Goal: Use online tool/utility: Utilize a website feature to perform a specific function

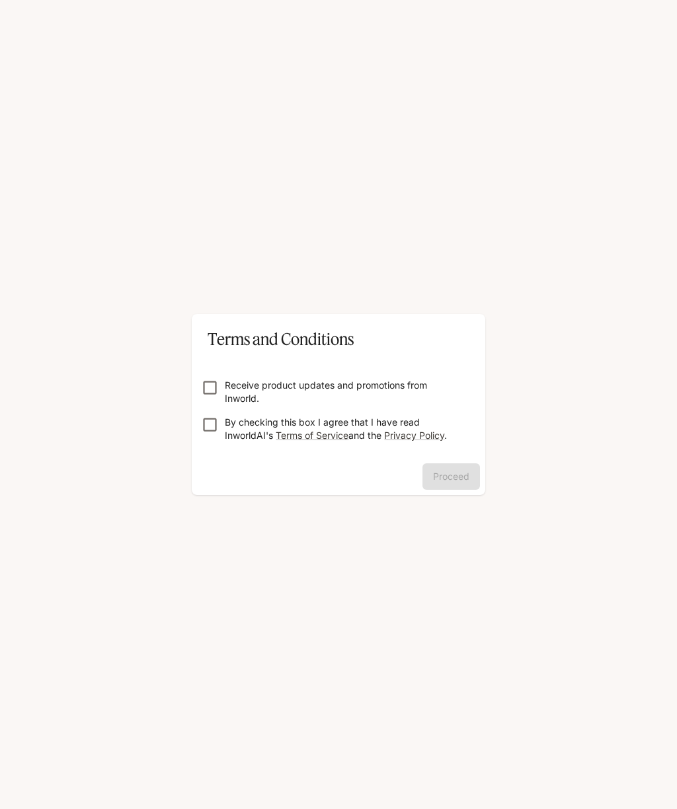
click at [251, 429] on p "By checking this box I agree that I have read InworldAI's Terms of Service and …" at bounding box center [344, 429] width 238 height 26
click at [451, 481] on button "Proceed" at bounding box center [451, 476] width 58 height 26
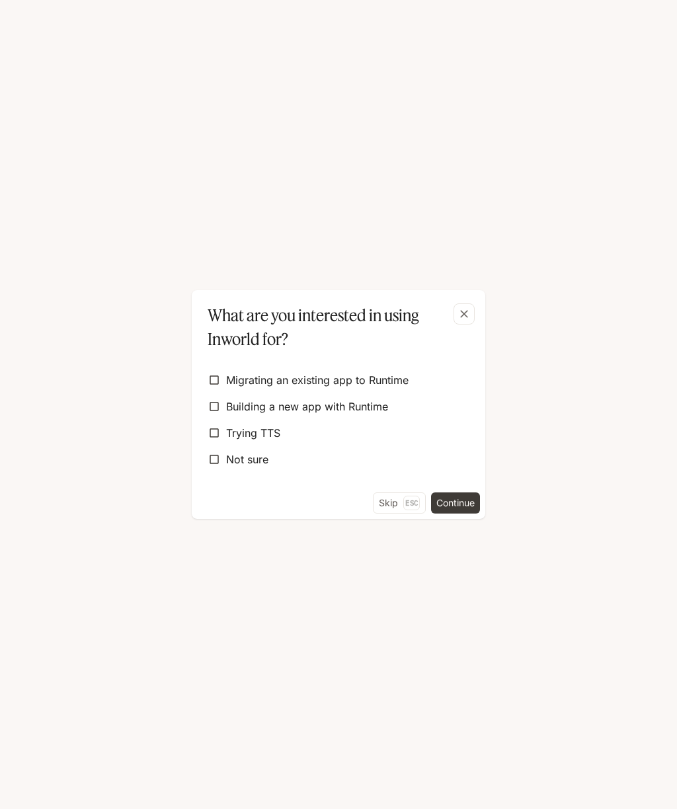
click at [389, 488] on div "Migrating an existing app to Runtime Building a new app with Runtime Trying TTS…" at bounding box center [338, 421] width 293 height 141
click at [393, 508] on button "Skip Esc" at bounding box center [399, 502] width 53 height 21
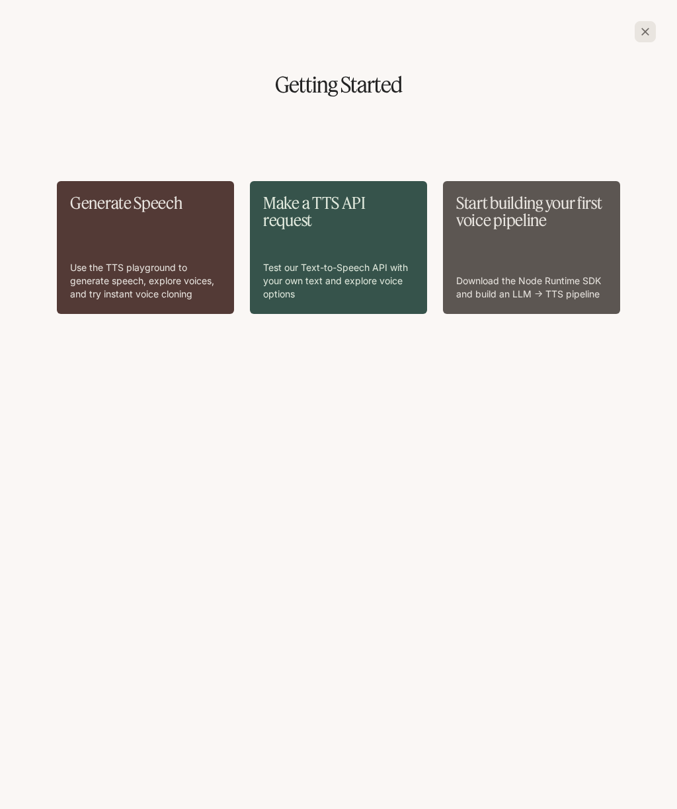
click at [648, 35] on icon "button" at bounding box center [645, 32] width 8 height 8
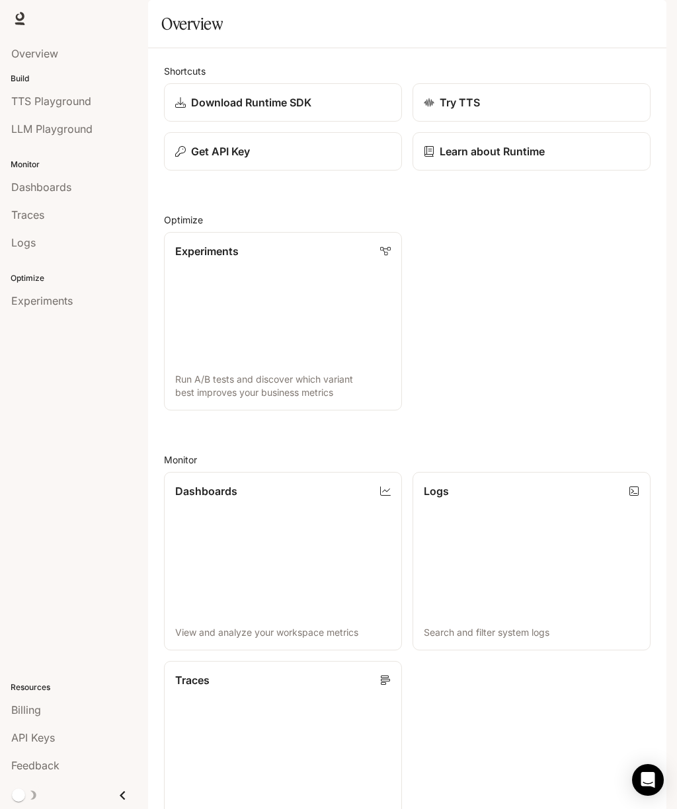
click at [43, 124] on span "LLM Playground" at bounding box center [51, 129] width 81 height 16
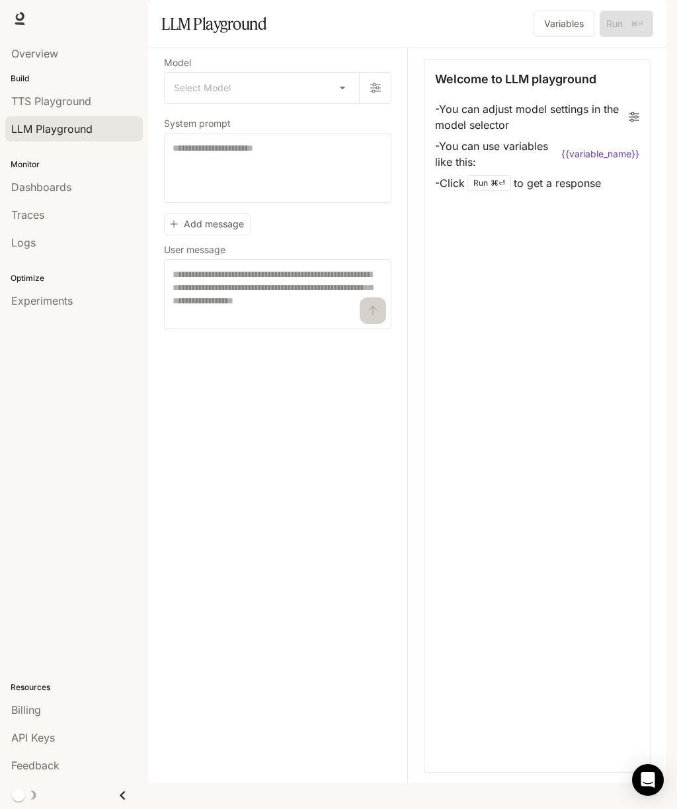
click at [51, 129] on span "LLM Playground" at bounding box center [51, 129] width 81 height 16
click at [190, 116] on body "Skip to main content TTS TTS Runtime Runtime Documentation Documentation Portal…" at bounding box center [338, 404] width 677 height 809
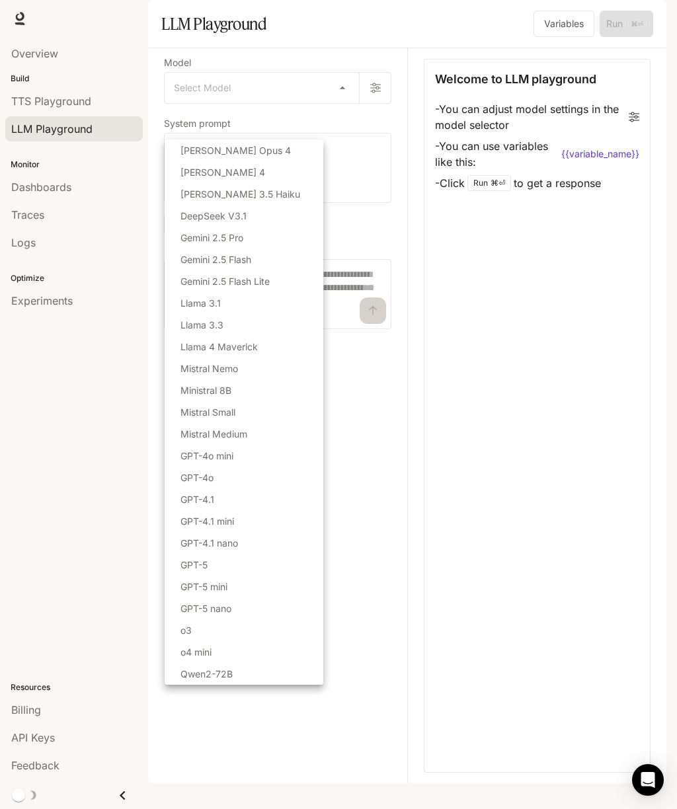
click at [186, 151] on p "[PERSON_NAME] Opus 4" at bounding box center [235, 150] width 110 height 14
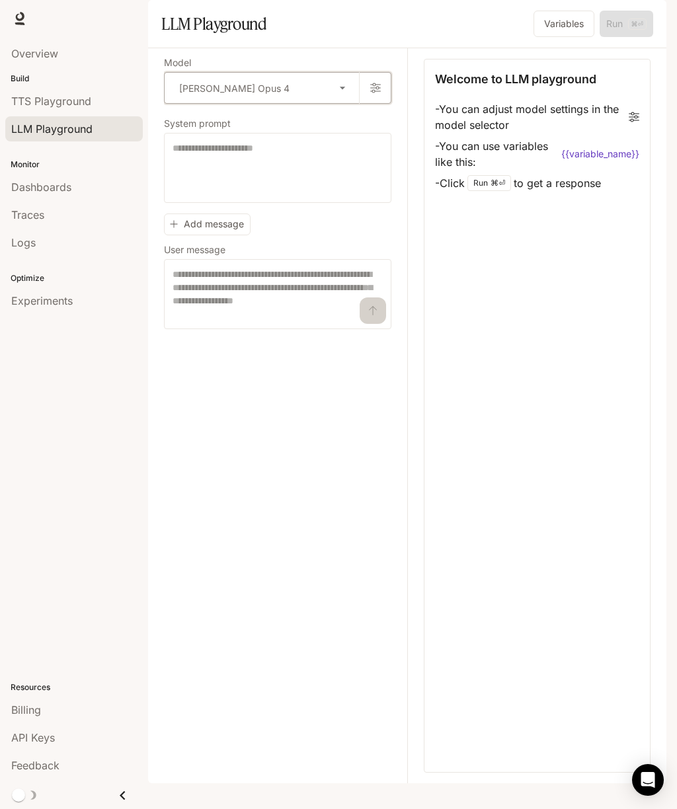
type input "**********"
